Goal: Information Seeking & Learning: Learn about a topic

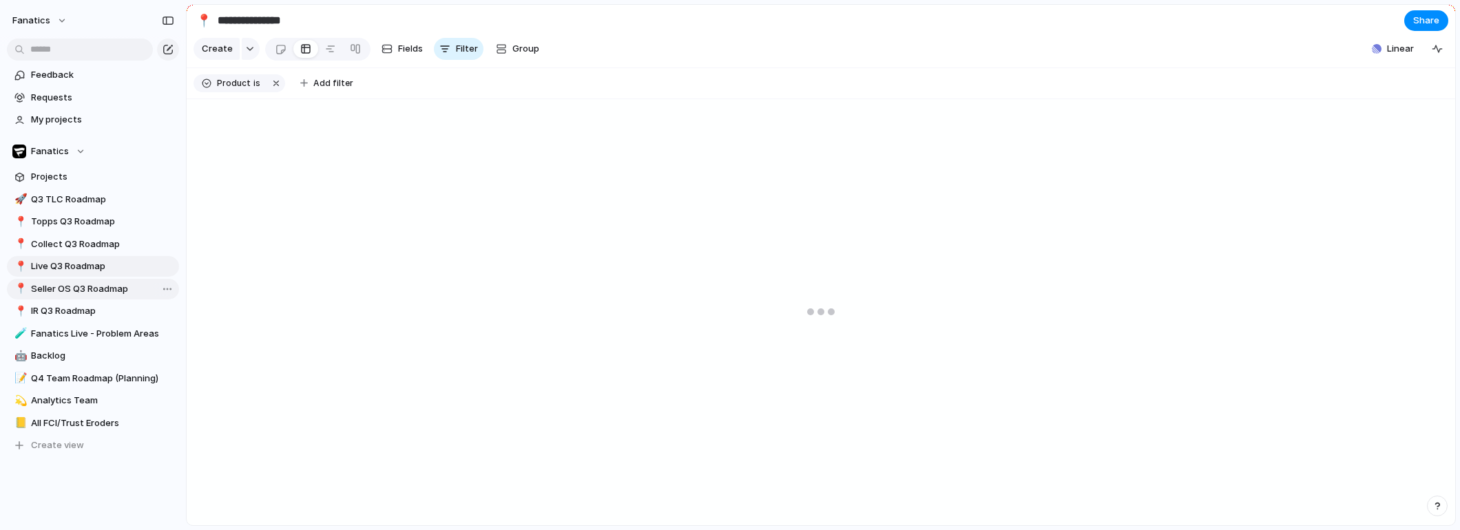
click at [65, 287] on span "Seller OS Q3 Roadmap" at bounding box center [102, 289] width 143 height 14
click at [65, 271] on span "Live Q3 Roadmap" at bounding box center [102, 267] width 143 height 14
type input "**********"
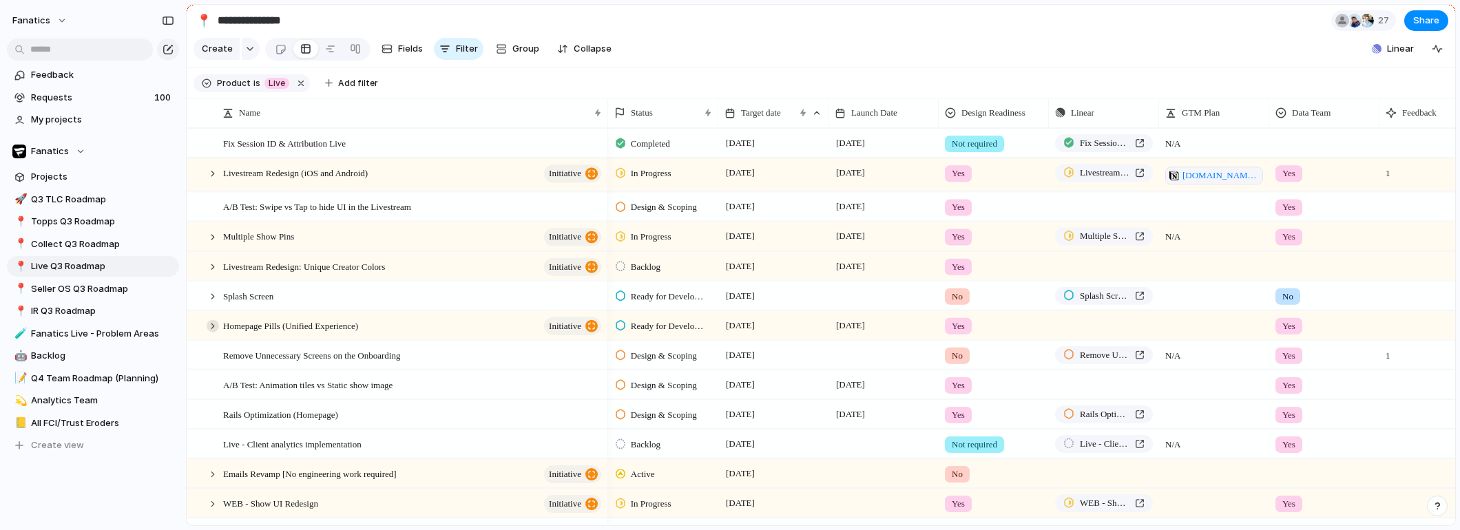
click at [212, 326] on div at bounding box center [213, 326] width 12 height 12
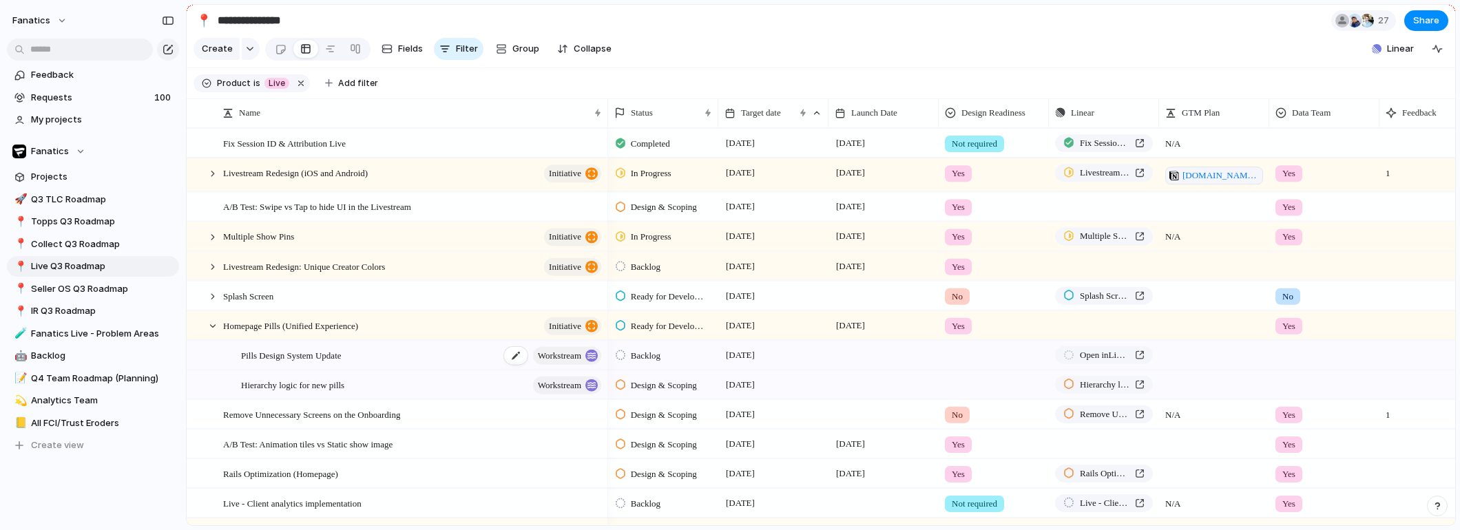
click at [249, 355] on span "Pills Design System Update" at bounding box center [291, 354] width 101 height 16
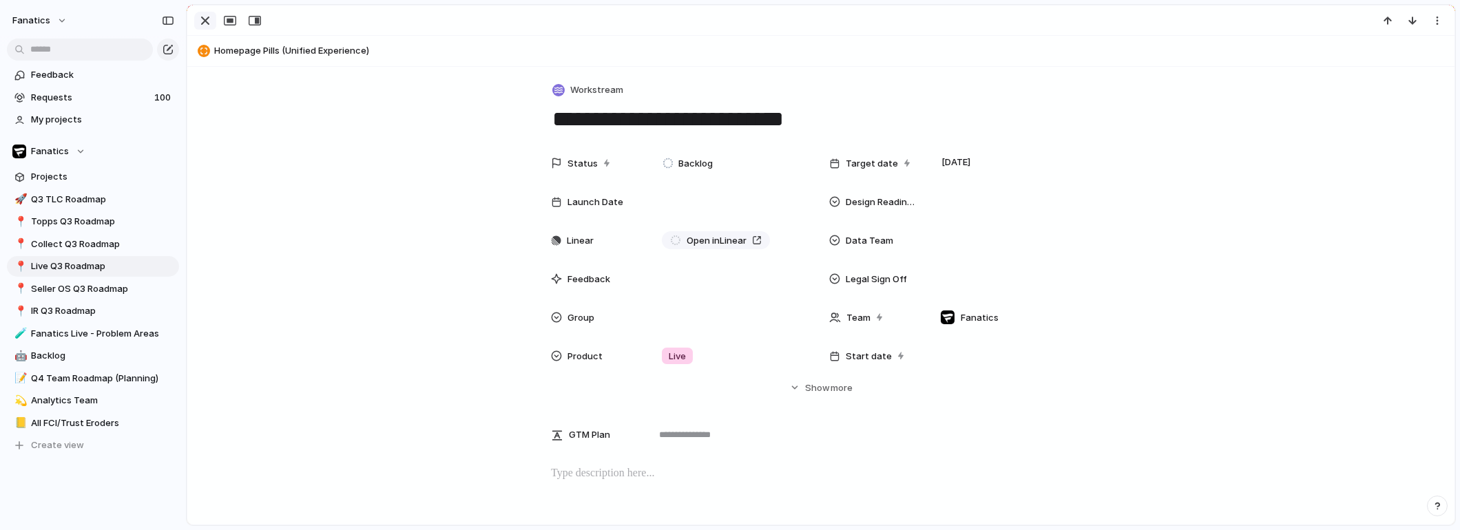
click at [203, 20] on div "button" at bounding box center [205, 20] width 17 height 17
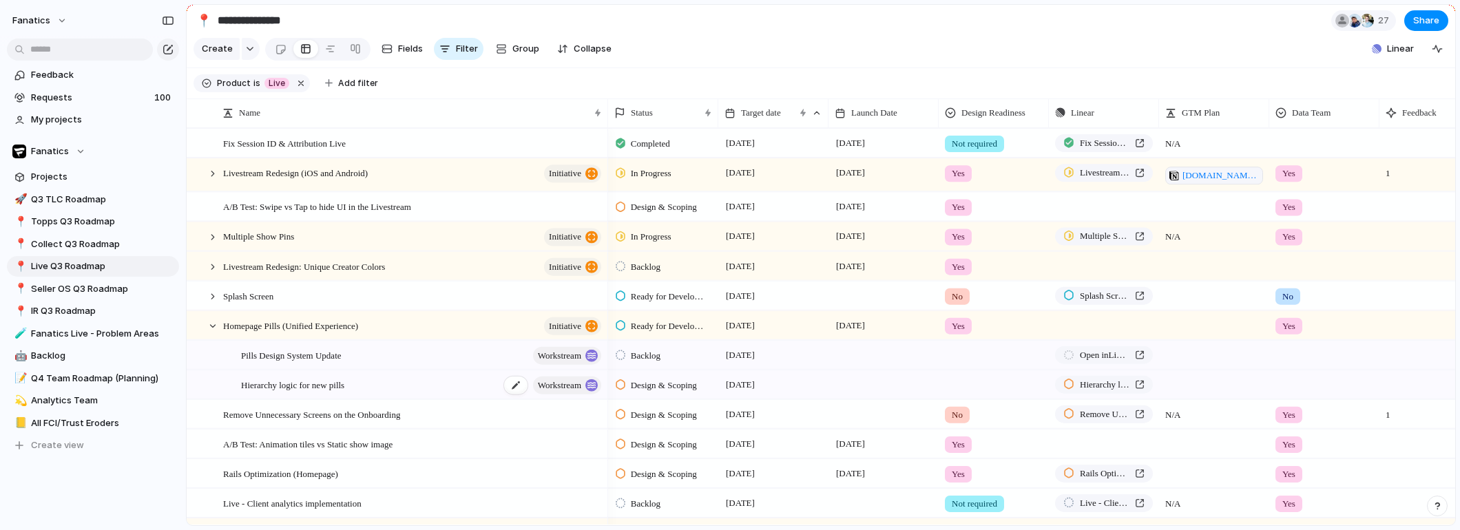
click at [304, 386] on span "Hierarchy logic for new pills" at bounding box center [292, 384] width 103 height 16
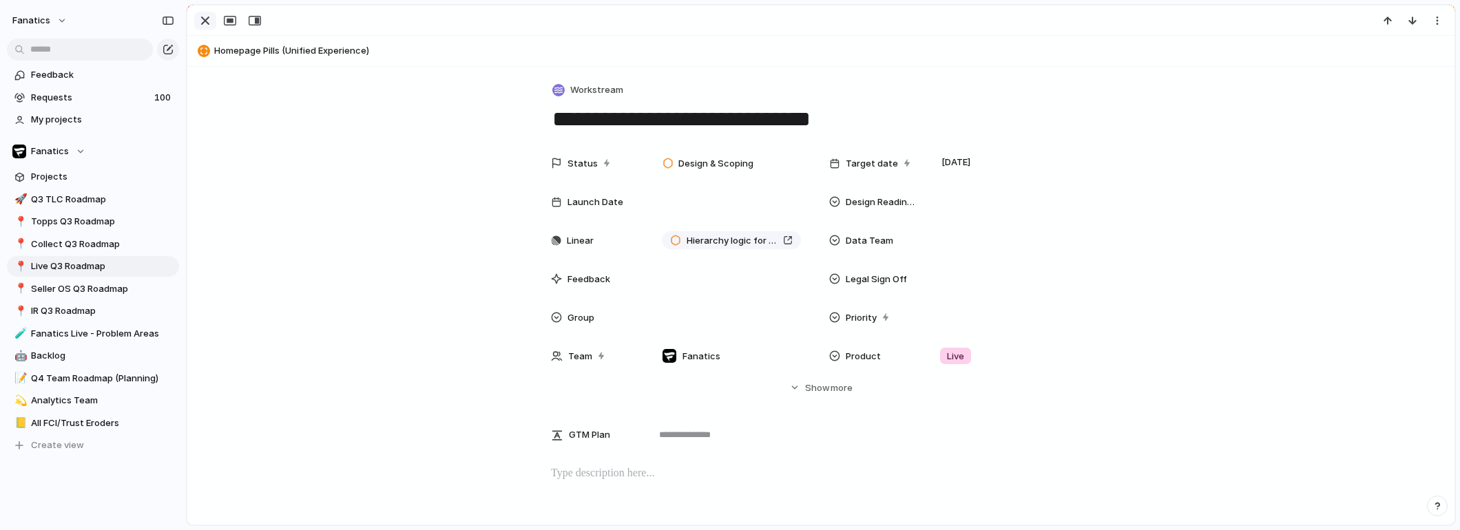
click at [201, 21] on div "button" at bounding box center [205, 20] width 17 height 17
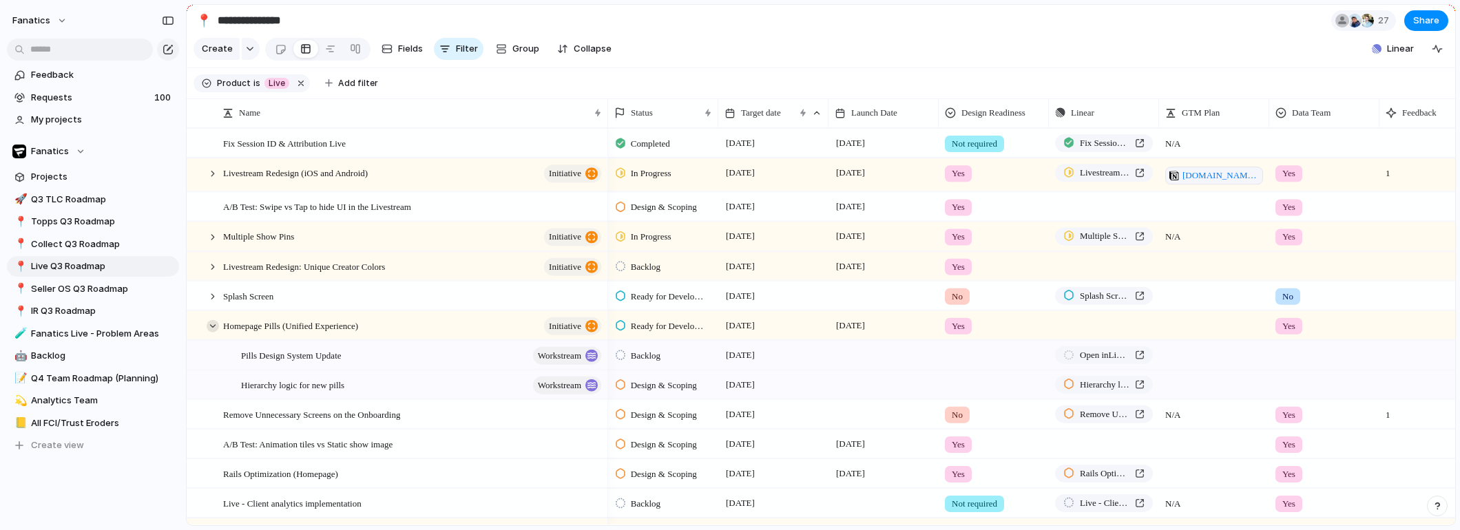
click at [214, 326] on div at bounding box center [213, 326] width 12 height 12
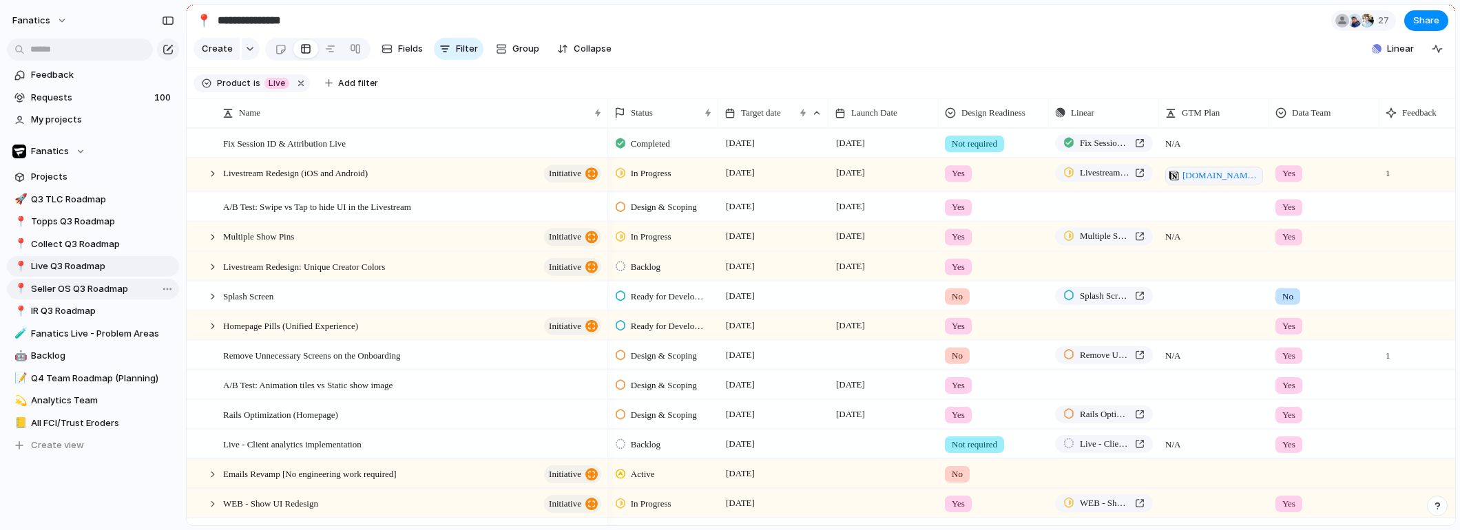
click at [62, 283] on span "Seller OS Q3 Roadmap" at bounding box center [102, 289] width 143 height 14
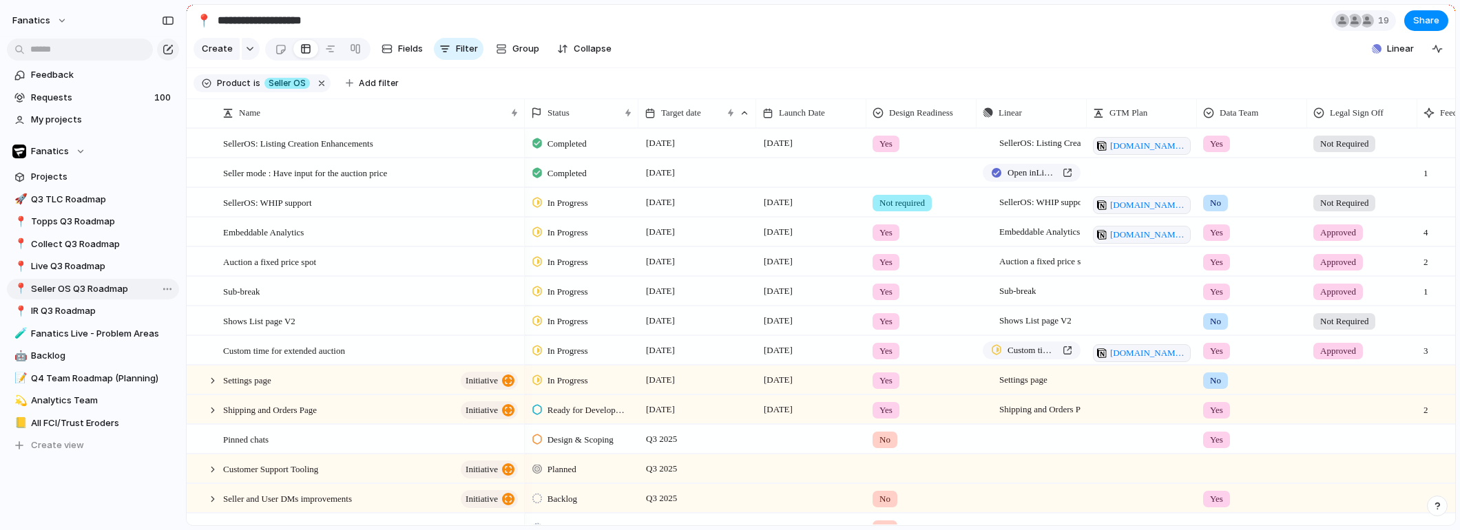
type input "**********"
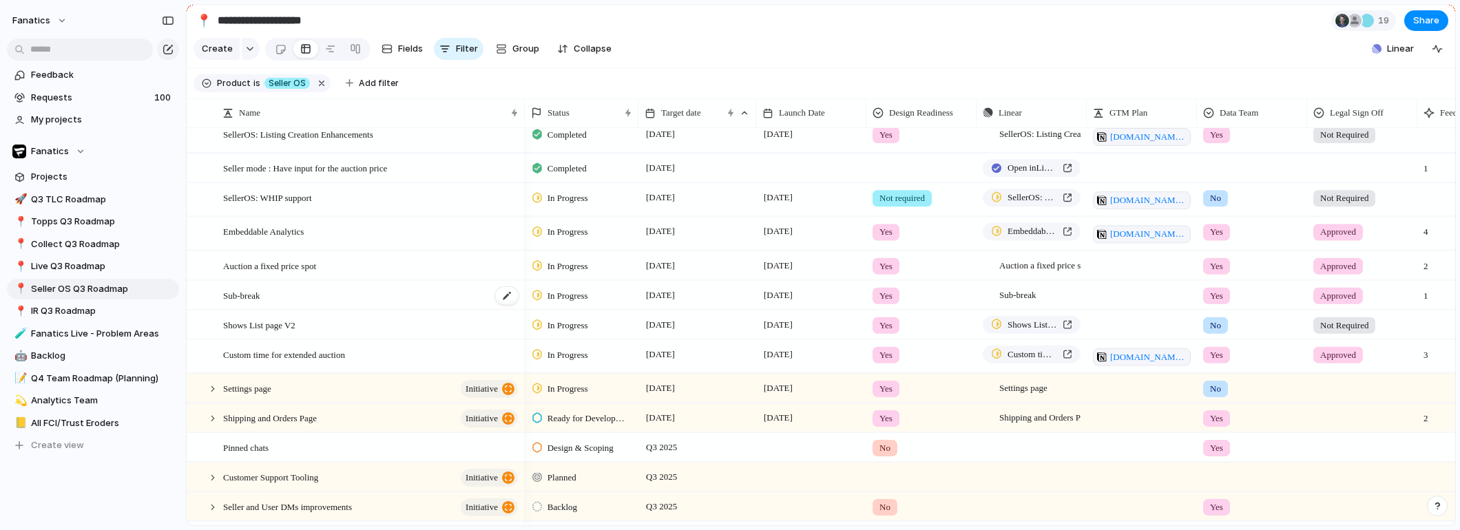
scroll to position [17, 0]
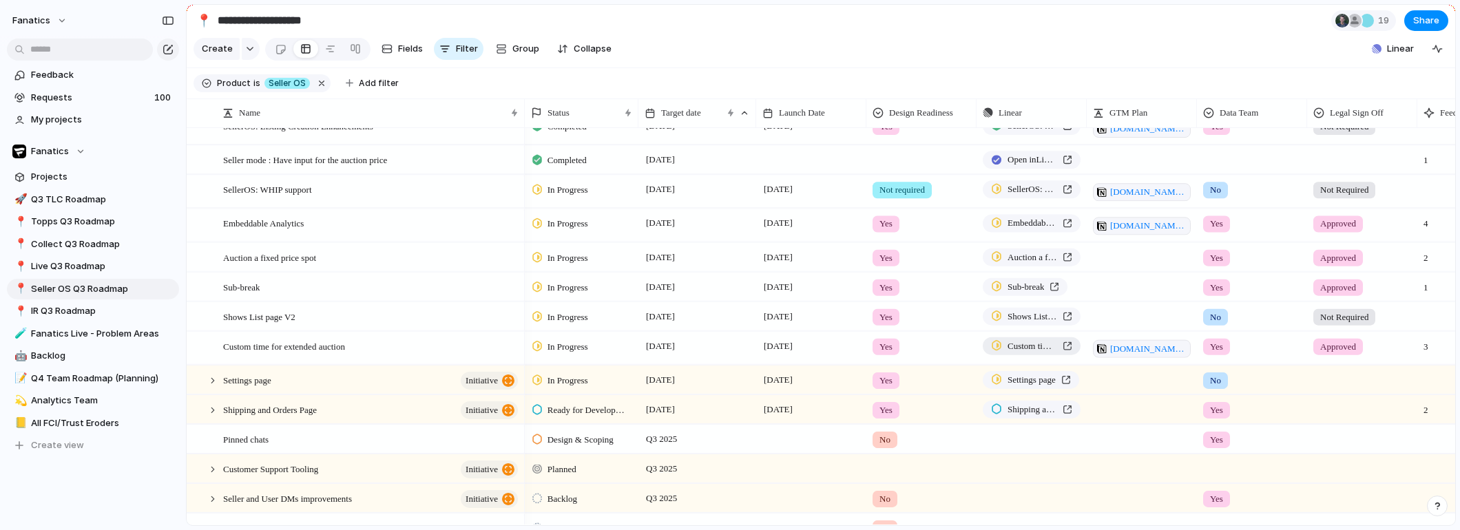
click at [1067, 342] on div "Custom time for extended auction" at bounding box center [1031, 346] width 81 height 14
